Goal: Task Accomplishment & Management: Use online tool/utility

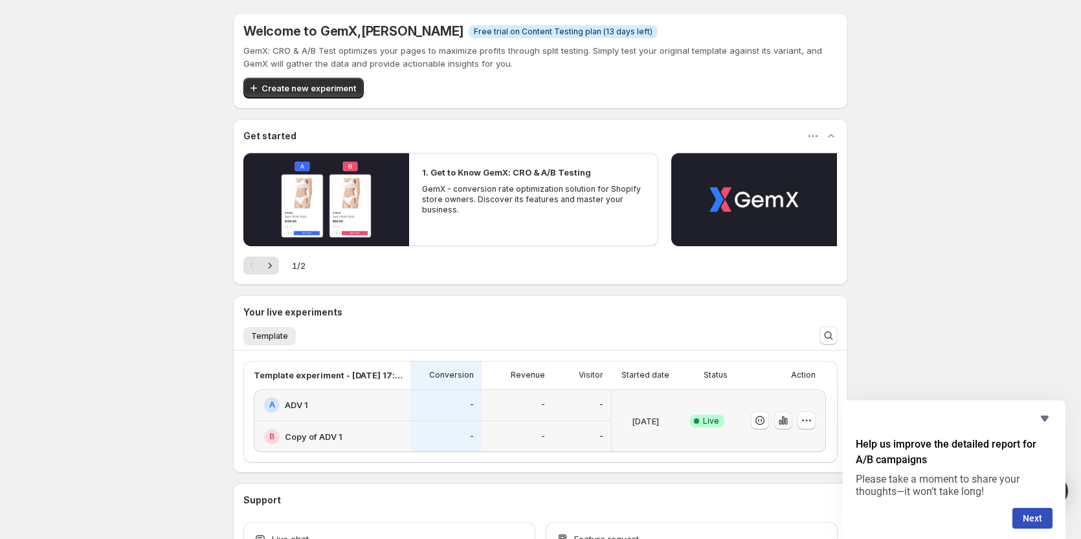
click at [779, 419] on button "button" at bounding box center [783, 420] width 18 height 18
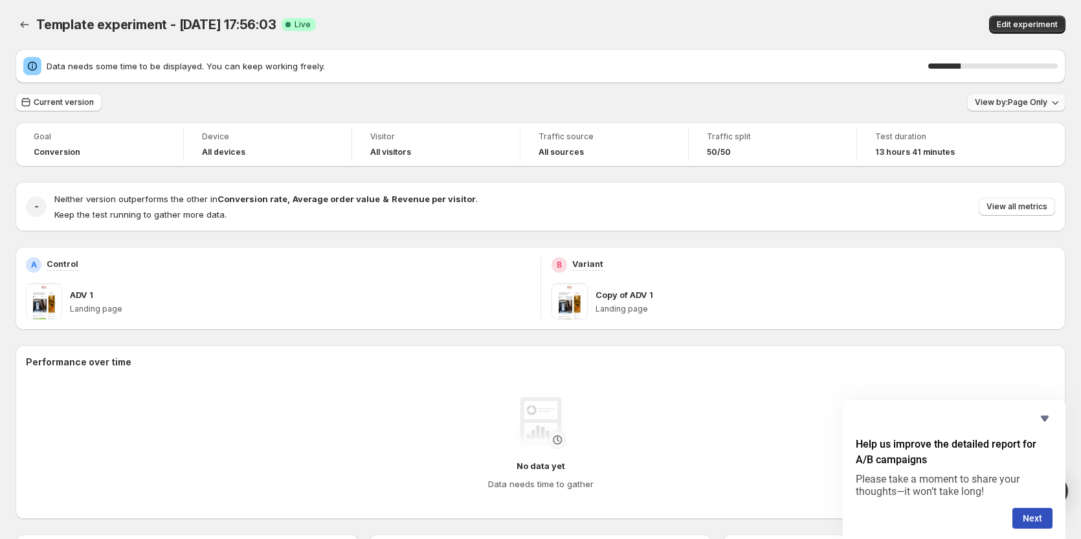
click at [1029, 104] on span "View by: Page Only" at bounding box center [1011, 102] width 72 height 10
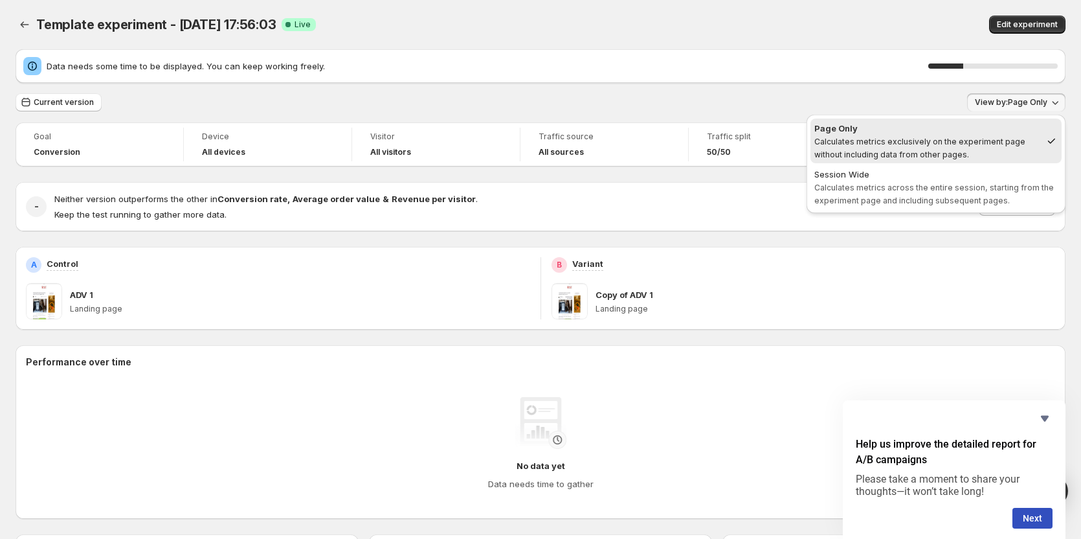
click at [1029, 104] on span "View by: Page Only" at bounding box center [1011, 102] width 72 height 10
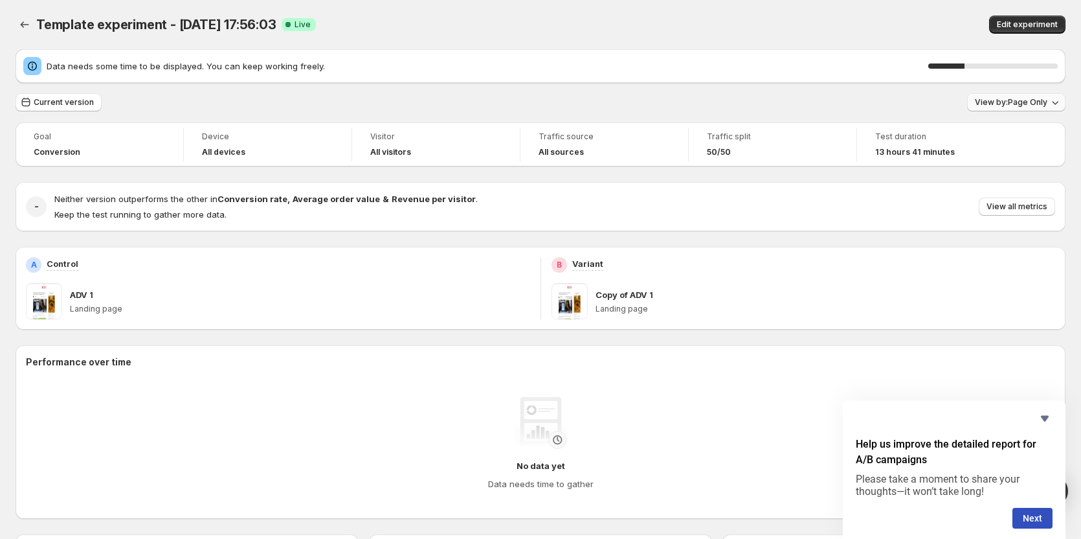
click at [1029, 104] on span "View by: Page Only" at bounding box center [1011, 102] width 72 height 10
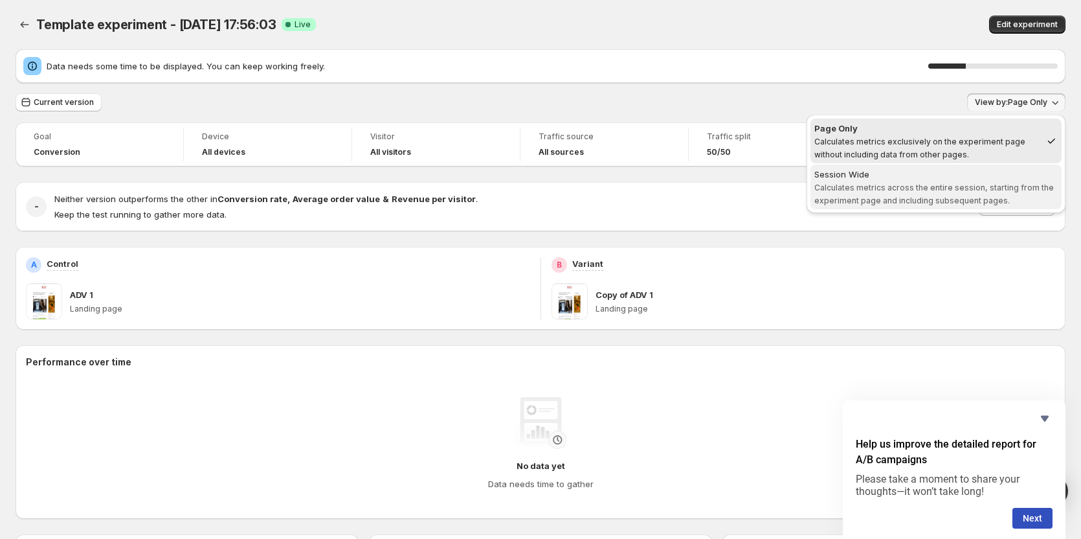
click at [984, 182] on span "Session Wide Calculates metrics across the entire session, starting from the ex…" at bounding box center [935, 187] width 243 height 38
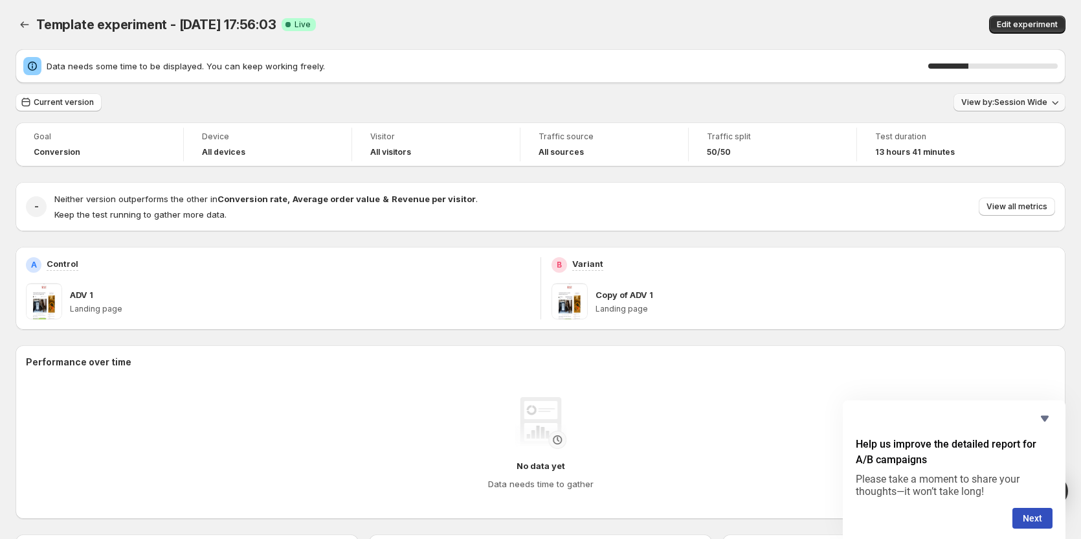
click at [1027, 104] on span "View by: Session Wide" at bounding box center [1004, 102] width 86 height 10
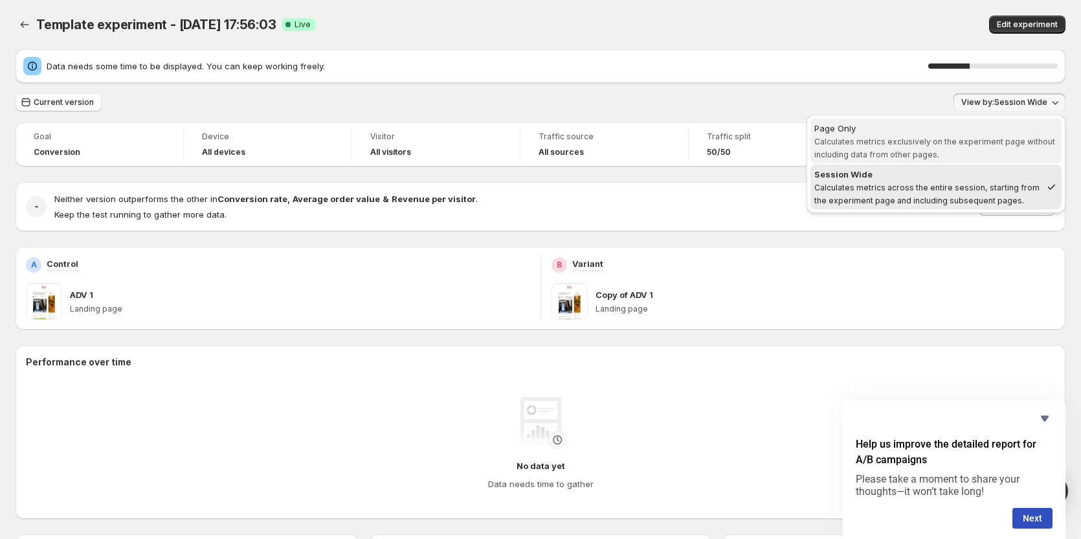
click at [1009, 137] on span "Calculates metrics exclusively on the experiment page without including data fr…" at bounding box center [934, 148] width 241 height 23
